Goal: Navigation & Orientation: Find specific page/section

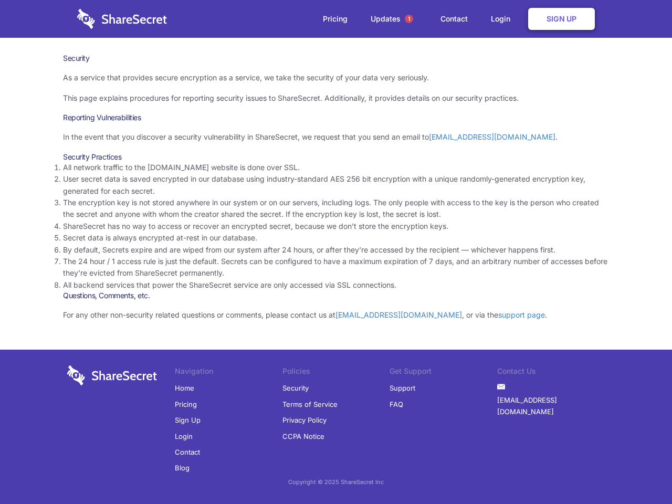
click at [336, 252] on li "By default, Secrets expire and are wiped from our system after 24 hours, or aft…" at bounding box center [336, 250] width 546 height 12
click at [409, 19] on span "1" at bounding box center [409, 19] width 8 height 8
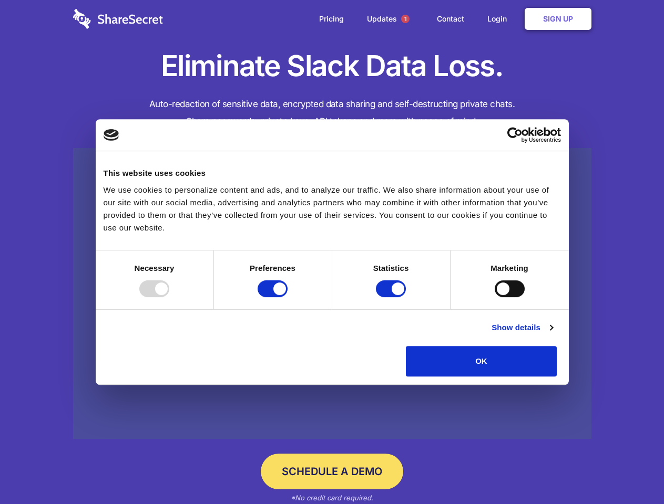
click at [169, 297] on div at bounding box center [154, 289] width 30 height 17
click at [287, 297] on input "Preferences" at bounding box center [272, 289] width 30 height 17
checkbox input "false"
click at [392, 297] on input "Statistics" at bounding box center [391, 289] width 30 height 17
checkbox input "false"
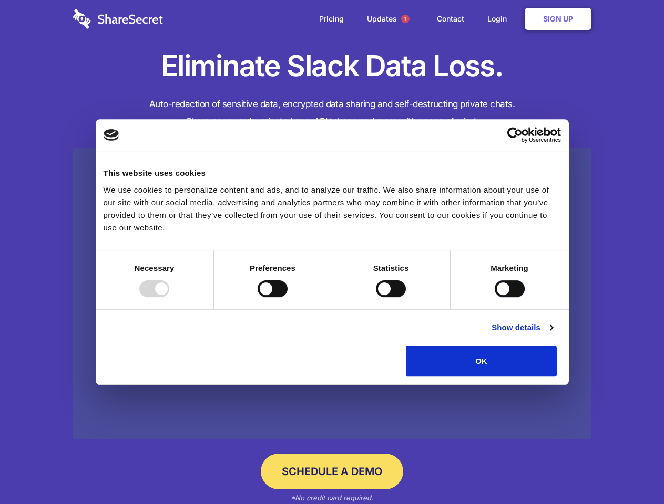
click at [494, 297] on input "Marketing" at bounding box center [509, 289] width 30 height 17
checkbox input "true"
click at [552, 334] on link "Show details" at bounding box center [521, 328] width 61 height 13
click at [0, 0] on ul "Necessary 7 Necessary cookies help make a website usable by enabling basic func…" at bounding box center [0, 0] width 0 height 0
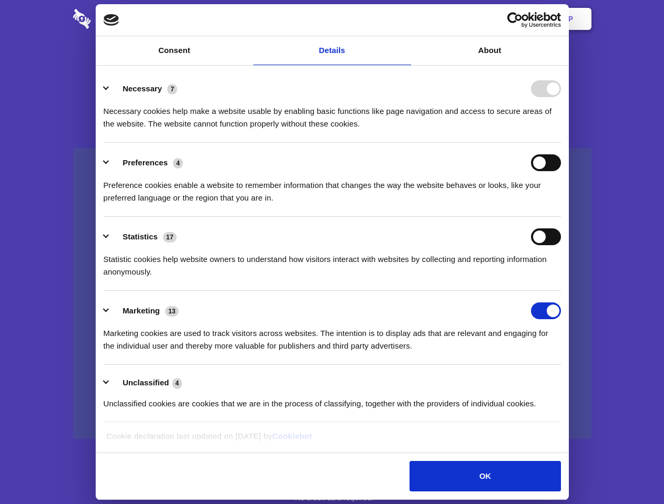
click at [405, 19] on span "1" at bounding box center [405, 19] width 8 height 8
